Goal: Task Accomplishment & Management: Use online tool/utility

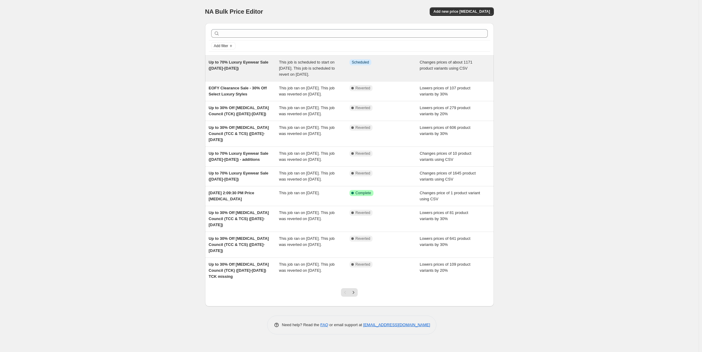
click at [326, 73] on span "This job is scheduled to start on September 17, 2025. This job is scheduled to …" at bounding box center [307, 68] width 56 height 17
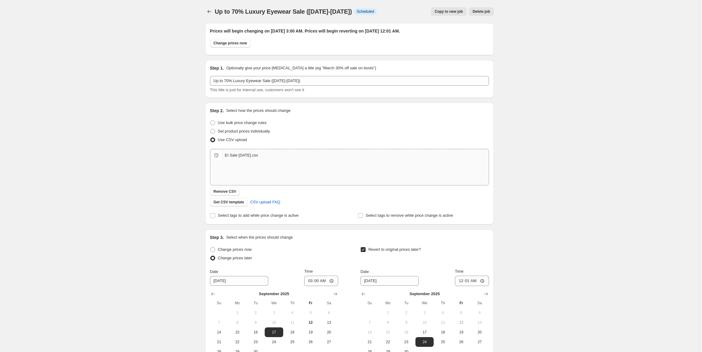
click at [248, 157] on div "EI Sale Sep25.csv" at bounding box center [241, 155] width 33 height 6
click at [217, 152] on span "EI Sale Sep25.csv" at bounding box center [216, 155] width 12 height 12
click at [178, 124] on div "Up to 70% Luxury Eyewear Sale (Sep 17-23). This page is ready Up to 70% Luxury …" at bounding box center [349, 211] width 698 height 423
click at [228, 204] on span "Get CSV template" at bounding box center [229, 202] width 31 height 5
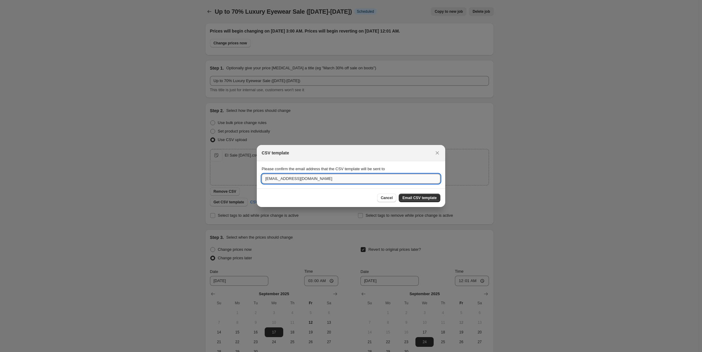
click at [344, 178] on input "digitalteam@sunshadeseyewear.com.au" at bounding box center [351, 179] width 179 height 10
click at [290, 181] on input "digitalteam@sunshadeseyewear.com.au" at bounding box center [351, 179] width 179 height 10
drag, startPoint x: 284, startPoint y: 177, endPoint x: 235, endPoint y: 180, distance: 48.7
type input "award@sunshadeseyewear.com.au"
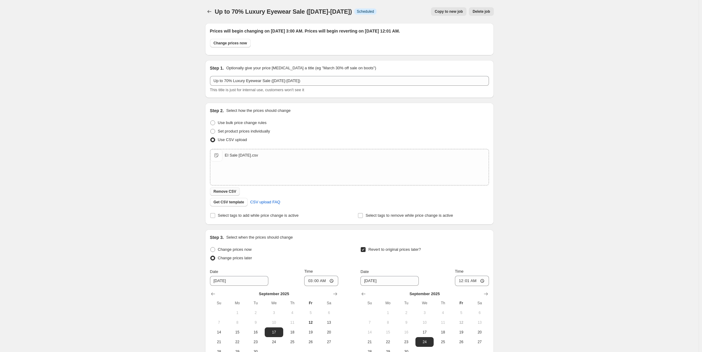
click at [227, 191] on span "Remove CSV" at bounding box center [225, 191] width 23 height 5
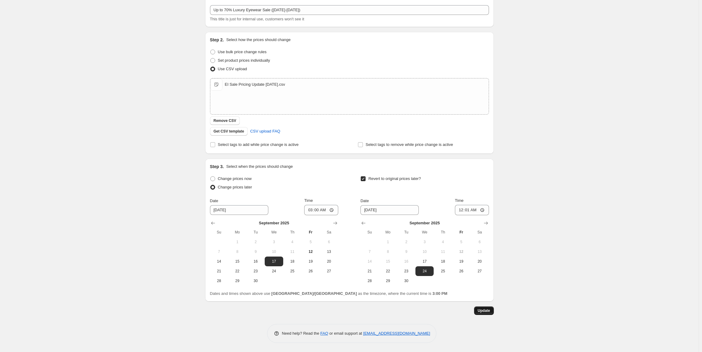
click at [488, 311] on span "Update" at bounding box center [484, 310] width 12 height 5
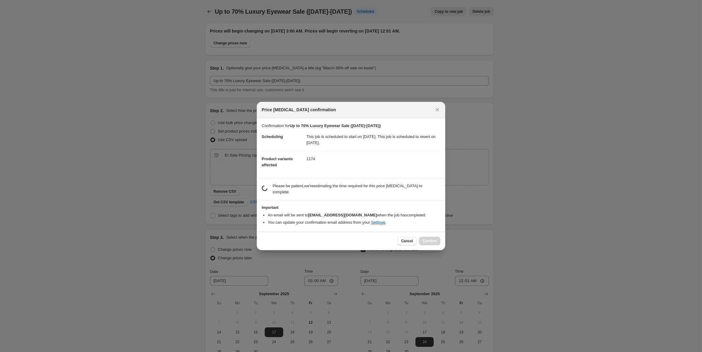
scroll to position [0, 0]
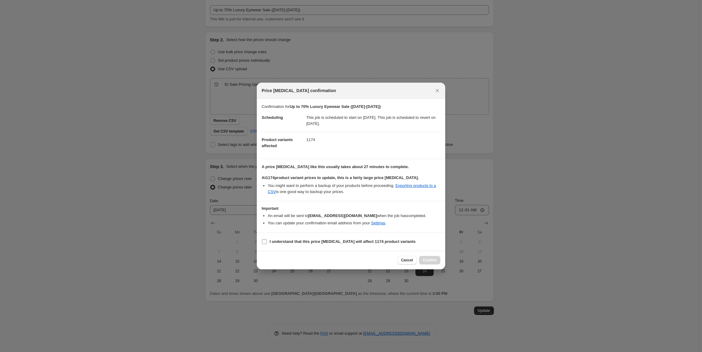
click at [331, 240] on b "I understand that this price change job will affect 1174 product variants" at bounding box center [342, 241] width 146 height 5
click at [267, 240] on input "I understand that this price change job will affect 1174 product variants" at bounding box center [264, 241] width 5 height 5
checkbox input "true"
click at [428, 259] on span "Confirm" at bounding box center [430, 260] width 14 height 5
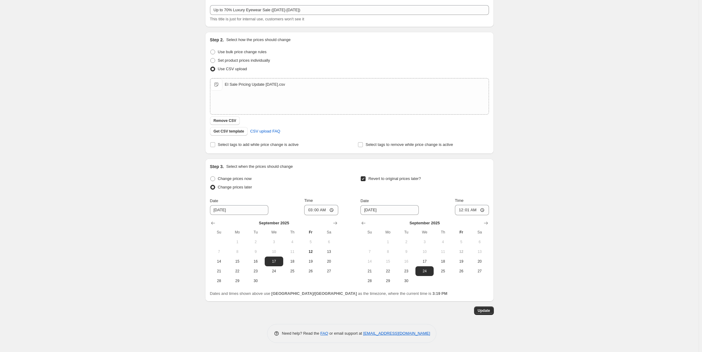
click at [142, 91] on div "Up to 70% Luxury Eyewear Sale (Sep 17-23). This page is ready Up to 70% Luxury …" at bounding box center [349, 140] width 698 height 423
click at [493, 309] on button "Update" at bounding box center [484, 310] width 20 height 9
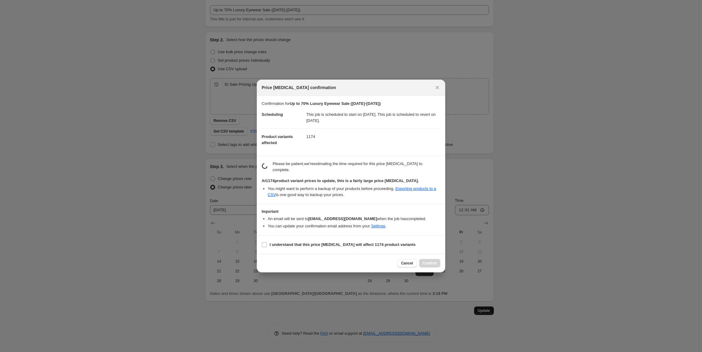
scroll to position [0, 0]
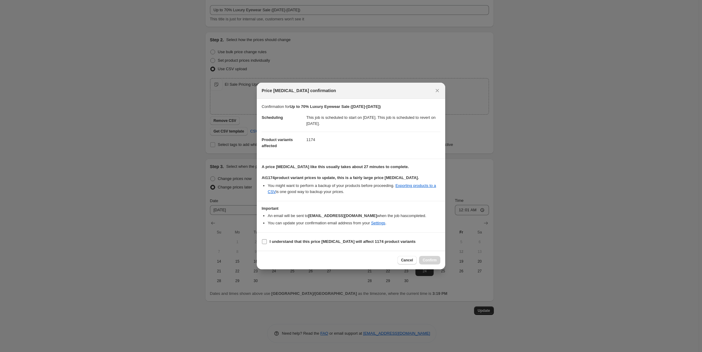
click at [296, 242] on b "I understand that this price change job will affect 1174 product variants" at bounding box center [342, 241] width 146 height 5
click at [267, 242] on input "I understand that this price change job will affect 1174 product variants" at bounding box center [264, 241] width 5 height 5
checkbox input "true"
click at [420, 257] on button "Confirm" at bounding box center [429, 260] width 21 height 9
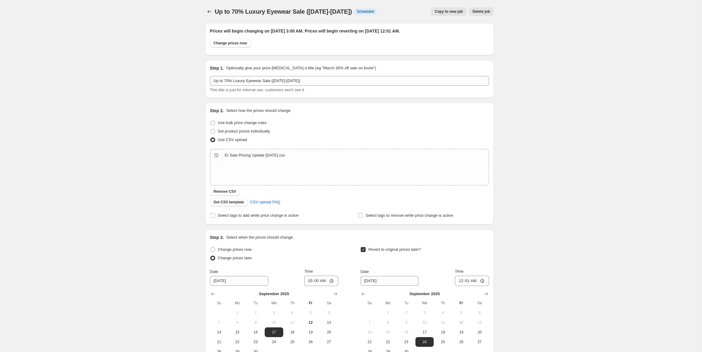
scroll to position [71, 0]
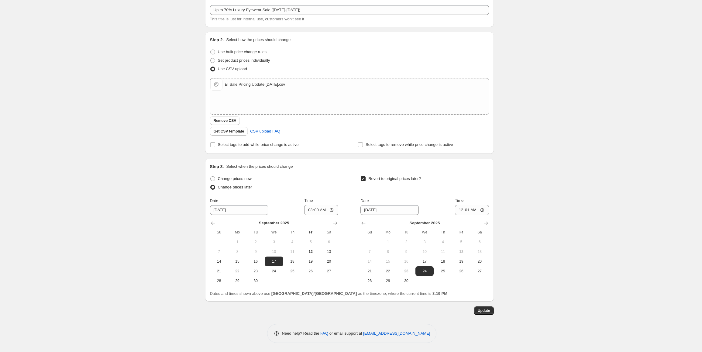
click at [595, 232] on div "Up to 70% Luxury Eyewear Sale (Sep 17-23). This page is ready Up to 70% Luxury …" at bounding box center [349, 140] width 698 height 423
